Goal: Task Accomplishment & Management: Manage account settings

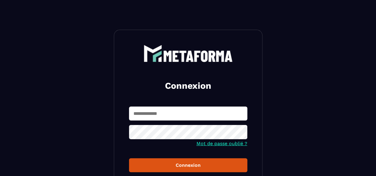
click at [155, 117] on input "text" at bounding box center [188, 114] width 118 height 14
type input "**********"
click at [129, 159] on button "Connexion" at bounding box center [188, 166] width 118 height 14
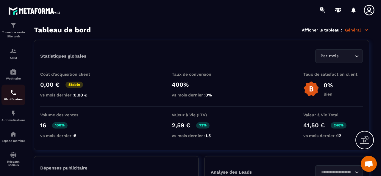
scroll to position [59, 0]
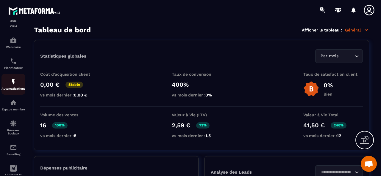
click at [15, 85] on img at bounding box center [13, 82] width 7 height 7
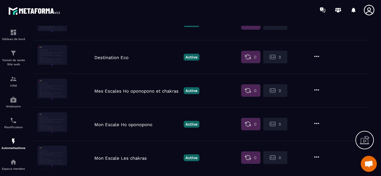
scroll to position [339, 0]
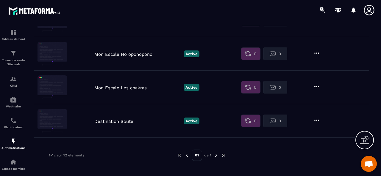
click at [115, 119] on p "Destination Soute" at bounding box center [137, 121] width 86 height 5
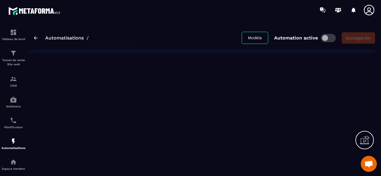
type input "**********"
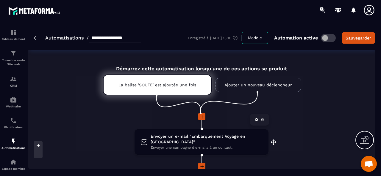
click at [183, 138] on span "Envoyer un e-mail "Embarquement Voyage en [GEOGRAPHIC_DATA]"" at bounding box center [207, 139] width 112 height 11
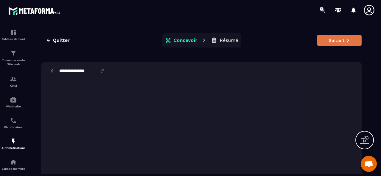
click at [346, 36] on button "Suivant" at bounding box center [339, 40] width 45 height 11
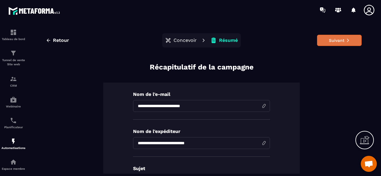
click at [339, 42] on button "Suivant" at bounding box center [339, 40] width 45 height 11
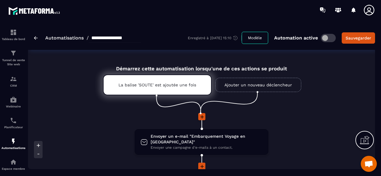
click at [72, 37] on link "Automatisations" at bounding box center [64, 38] width 38 height 6
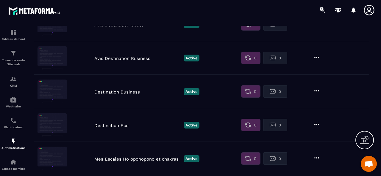
scroll to position [208, 0]
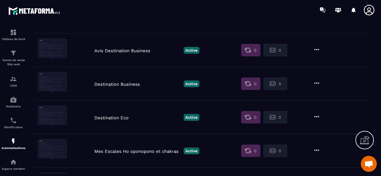
click at [123, 118] on p "Destination Eco" at bounding box center [137, 117] width 86 height 5
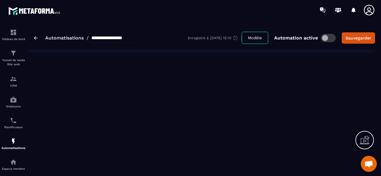
type input "**********"
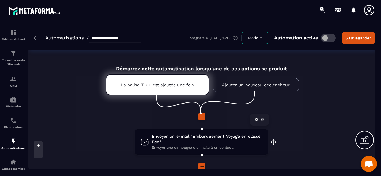
click at [192, 138] on span "Envoyer un e-mail "Embarquement Voyage en classe Eco"" at bounding box center [207, 139] width 111 height 11
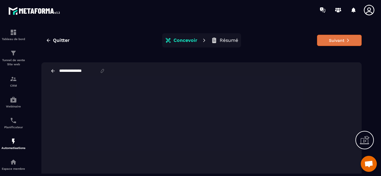
click at [339, 43] on button "Suivant" at bounding box center [339, 40] width 45 height 11
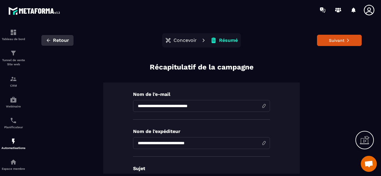
click at [58, 41] on span "Retour" at bounding box center [61, 40] width 16 height 6
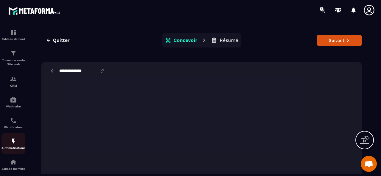
click at [10, 141] on img at bounding box center [13, 141] width 7 height 7
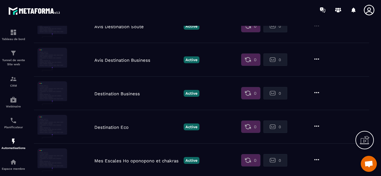
scroll to position [208, 0]
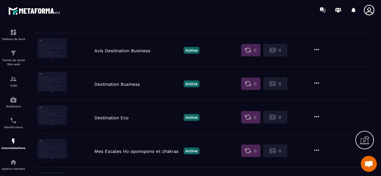
click at [133, 84] on p "Destination Business" at bounding box center [137, 84] width 86 height 5
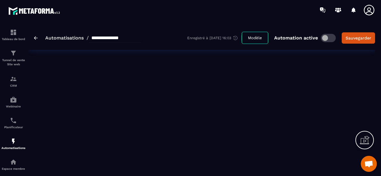
type input "**********"
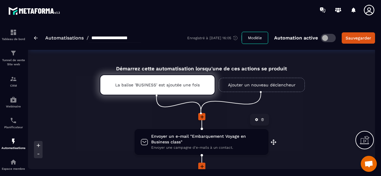
click at [206, 141] on span "Envoyer un e-mail "Embarquement Voyage en Business class"" at bounding box center [206, 139] width 111 height 11
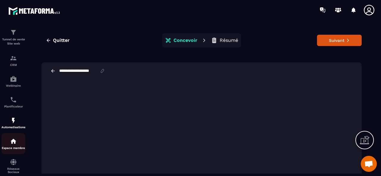
scroll to position [30, 0]
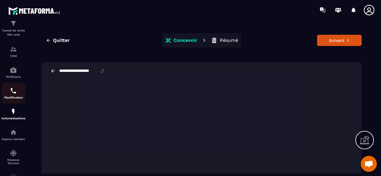
click at [14, 98] on p "Planificateur" at bounding box center [13, 97] width 24 height 3
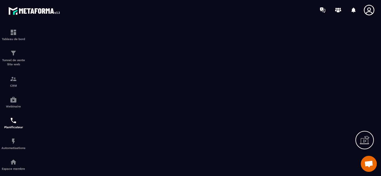
scroll to position [715, 0]
click at [371, 7] on icon at bounding box center [369, 10] width 12 height 12
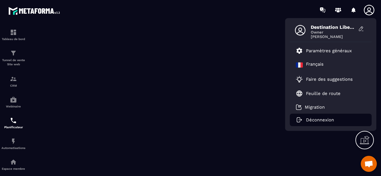
click at [324, 122] on p "Déconnexion" at bounding box center [320, 120] width 28 height 5
